Goal: Task Accomplishment & Management: Complete application form

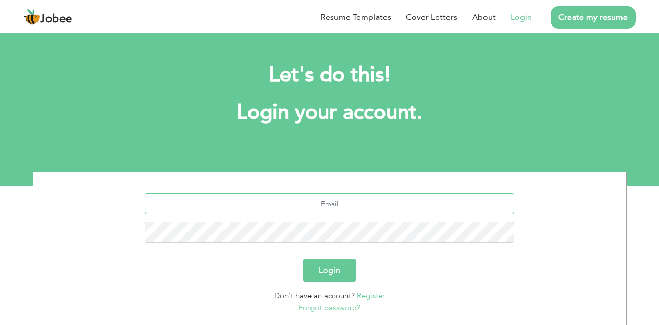
click at [320, 205] on input "text" at bounding box center [329, 203] width 369 height 21
type input "[EMAIL_ADDRESS][DOMAIN_NAME]"
click at [322, 272] on button "Login" at bounding box center [329, 270] width 53 height 23
